Goal: Transaction & Acquisition: Download file/media

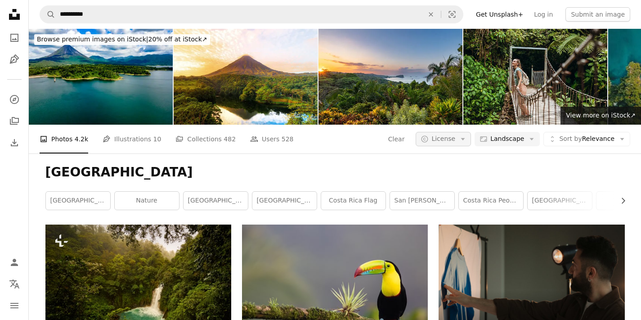
click at [453, 142] on span "License" at bounding box center [443, 138] width 24 height 7
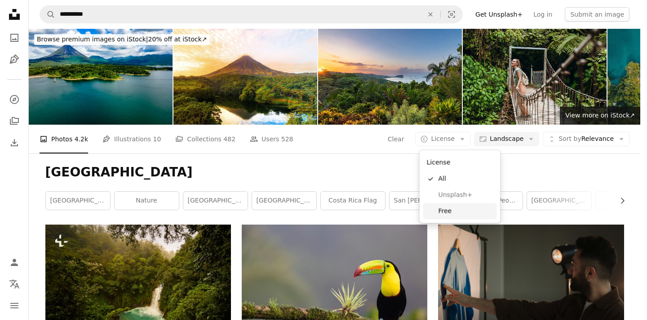
click at [445, 205] on link "Free" at bounding box center [461, 211] width 74 height 16
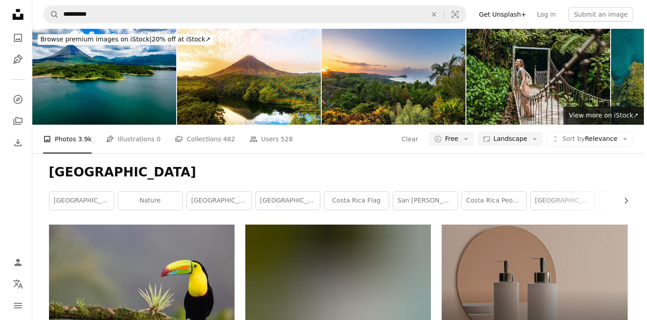
scroll to position [316, 0]
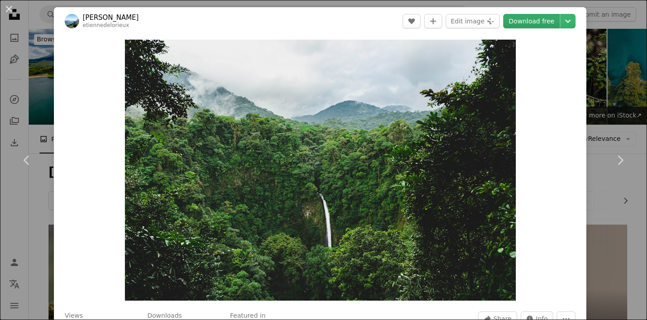
click at [524, 17] on link "Download free" at bounding box center [532, 21] width 57 height 14
